Goal: Task Accomplishment & Management: Manage account settings

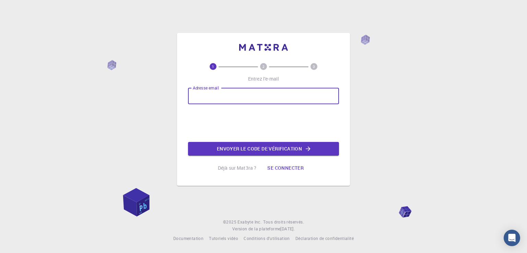
click at [222, 99] on input "Adresse email" at bounding box center [263, 96] width 151 height 16
type input "[EMAIL_ADDRESS][DOMAIN_NAME]"
click at [247, 150] on font "Envoyer le code de vérification" at bounding box center [259, 148] width 85 height 7
type input "[EMAIL_ADDRESS][DOMAIN_NAME]"
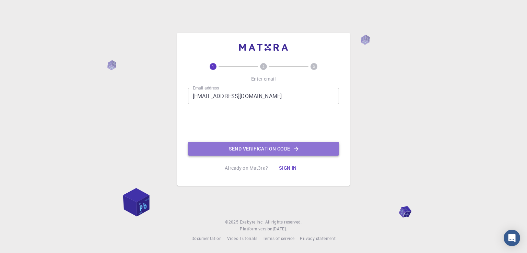
click at [257, 146] on button "Send verification code" at bounding box center [263, 149] width 151 height 14
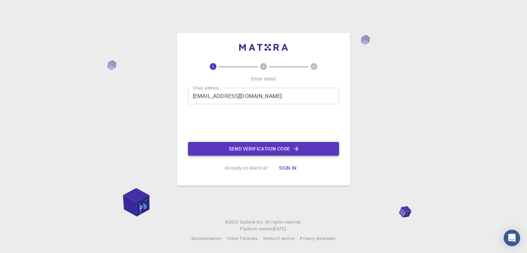
click at [277, 148] on button "Send verification code" at bounding box center [263, 149] width 151 height 14
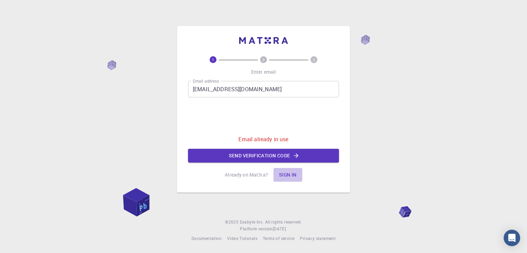
click at [283, 172] on button "Sign in" at bounding box center [287, 175] width 29 height 14
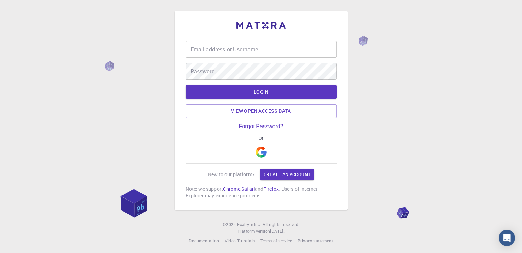
type input "[EMAIL_ADDRESS][DOMAIN_NAME]"
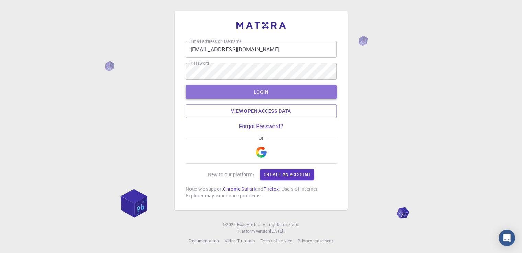
click at [192, 92] on button "LOGIN" at bounding box center [260, 92] width 151 height 14
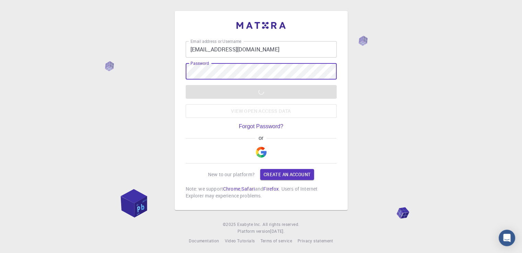
click at [179, 58] on div "Email address or Username chaimaaessaki506@gmail.com Email address or Username …" at bounding box center [261, 110] width 173 height 199
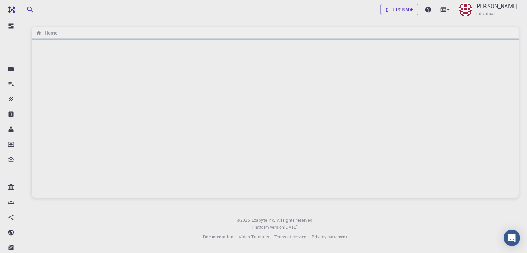
click at [222, 71] on div at bounding box center [275, 118] width 487 height 159
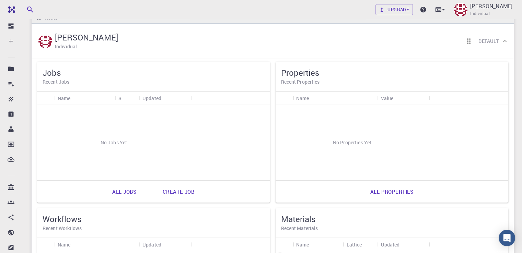
scroll to position [7, 0]
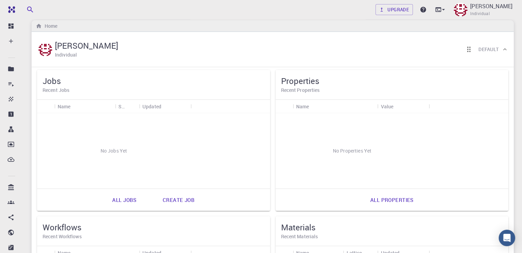
click at [70, 95] on div "Jobs Recent Jobs" at bounding box center [153, 85] width 233 height 30
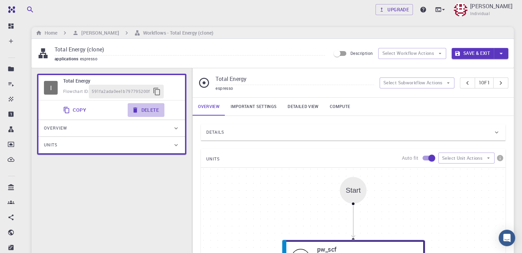
click at [151, 110] on button "Delete" at bounding box center [146, 110] width 37 height 14
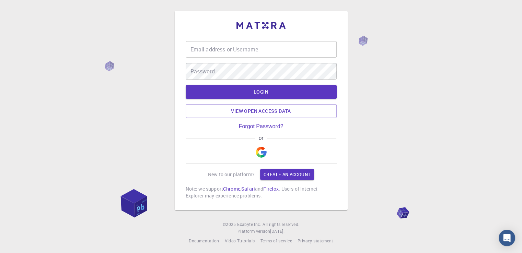
type input "[EMAIL_ADDRESS][DOMAIN_NAME]"
